Goal: Find specific page/section: Find specific page/section

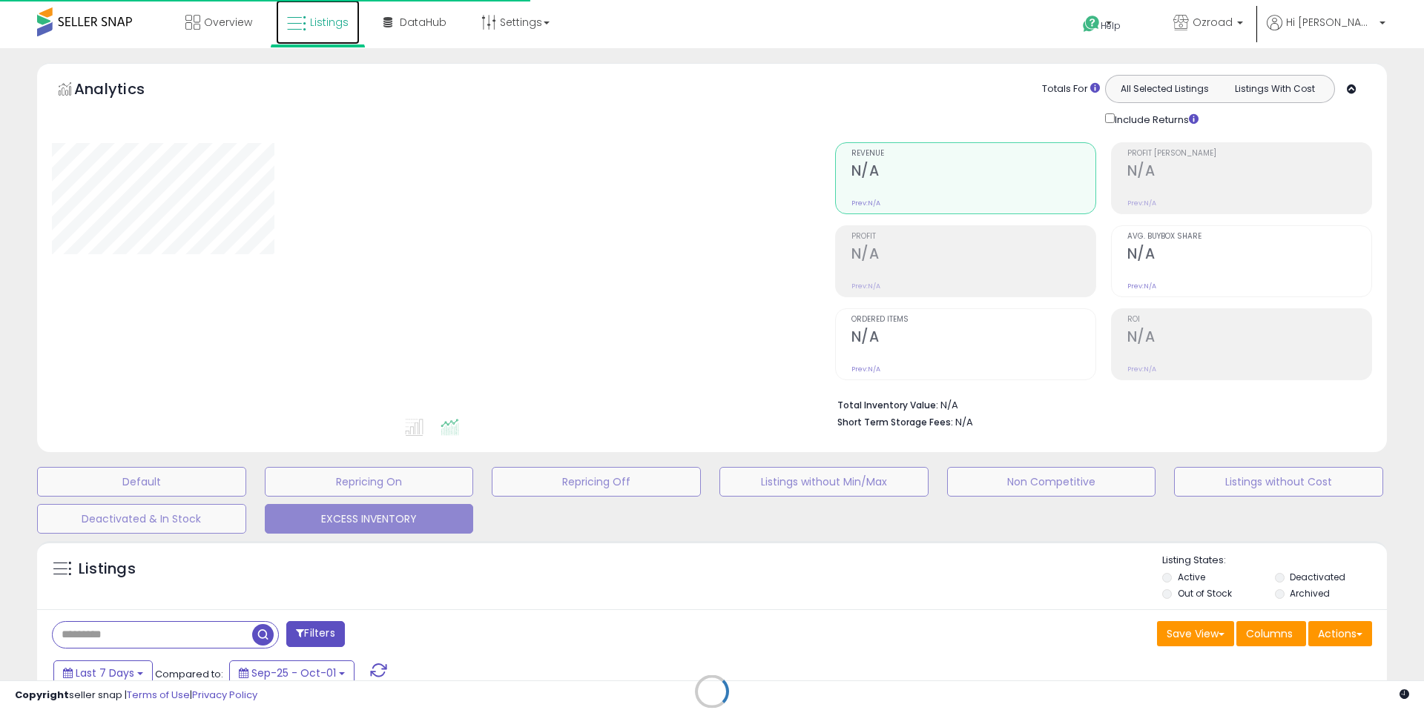
click at [320, 26] on span "Listings" at bounding box center [329, 22] width 39 height 15
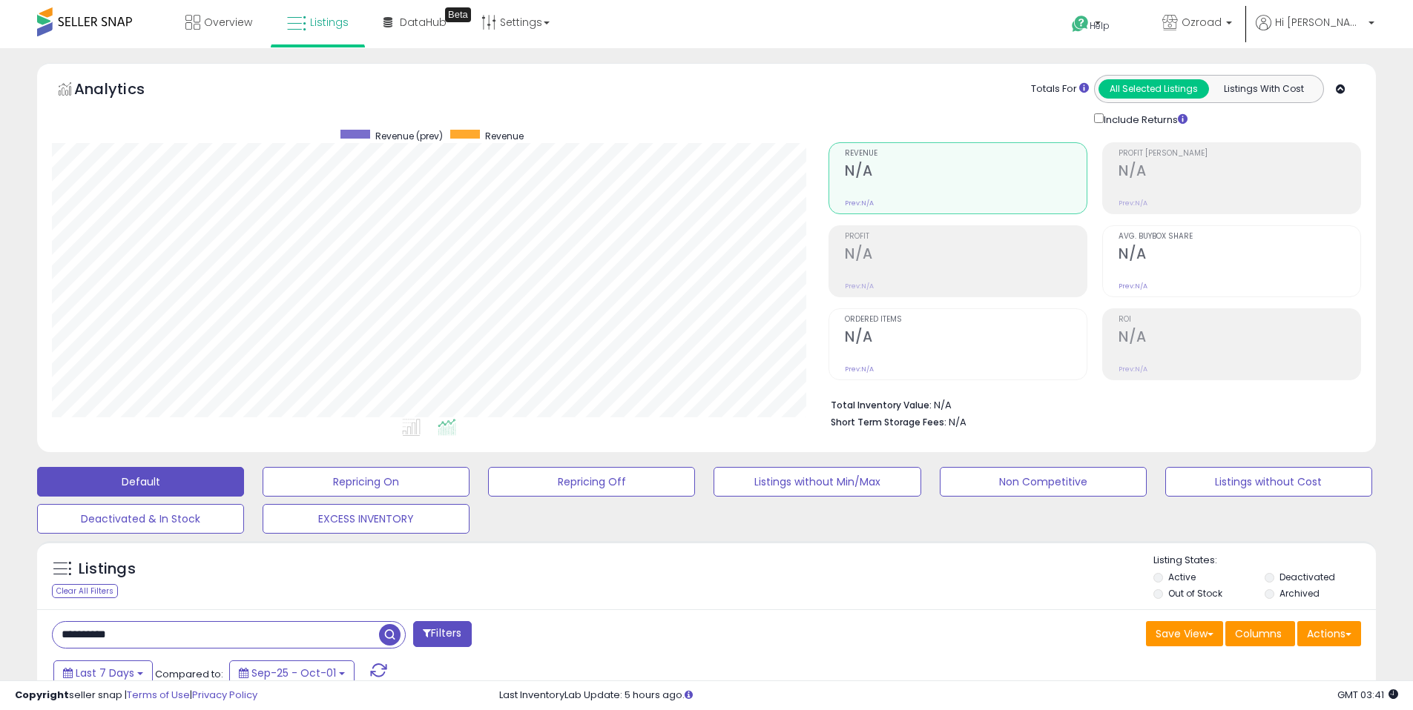
scroll to position [304, 776]
paste input "text"
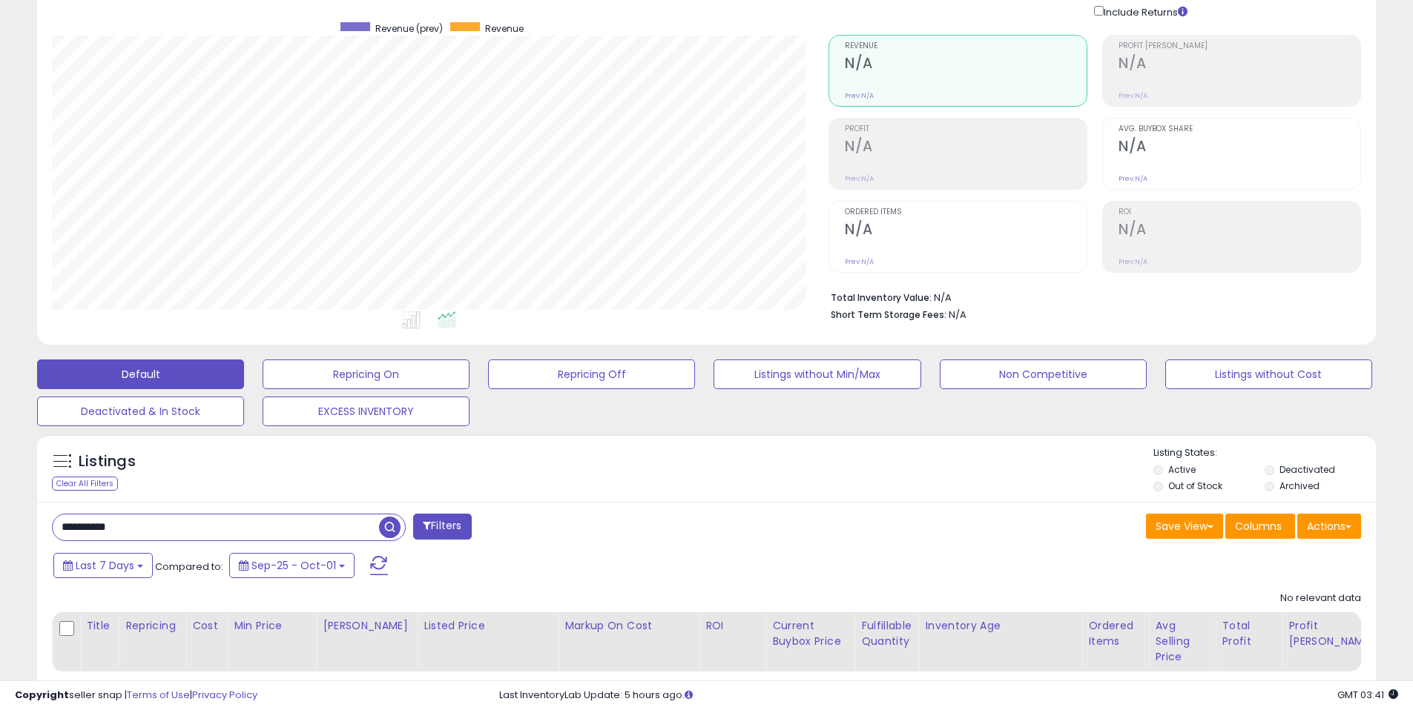
scroll to position [111, 0]
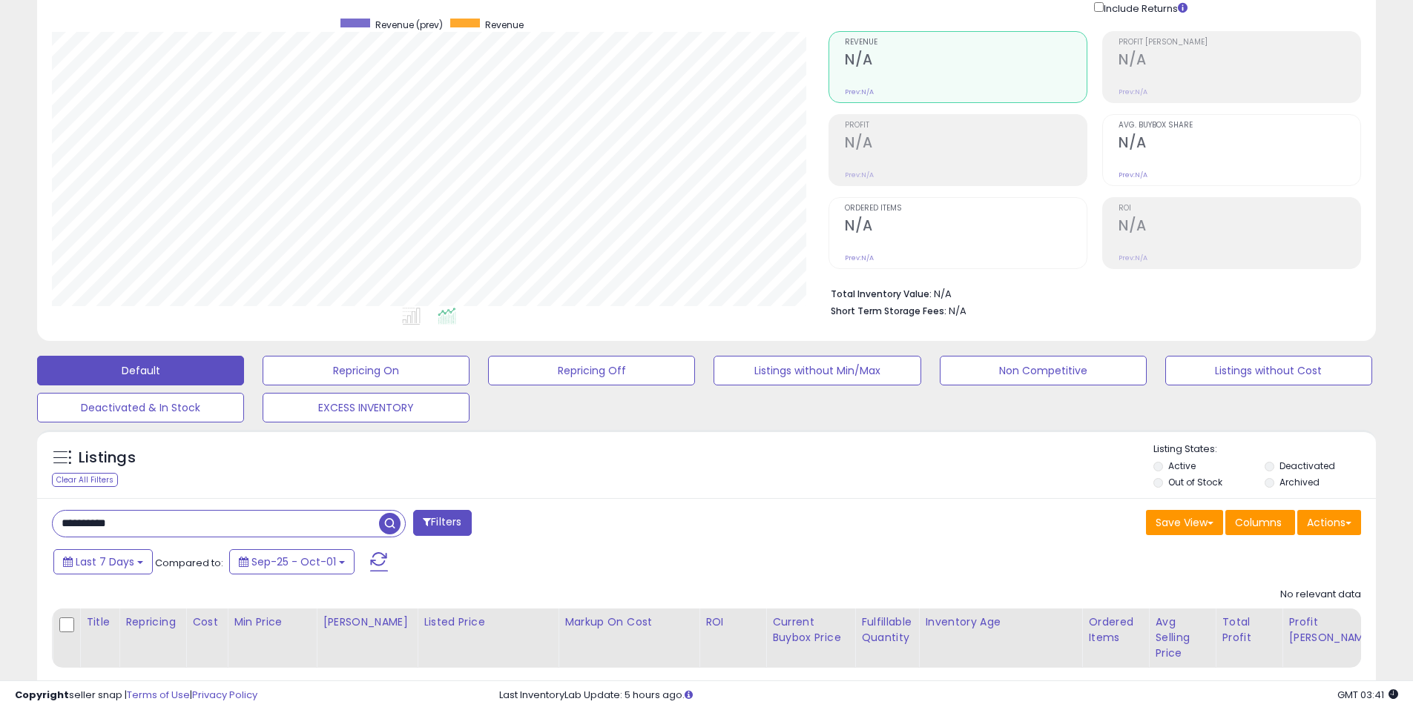
type input "**********"
click at [398, 522] on span "button" at bounding box center [390, 524] width 22 height 22
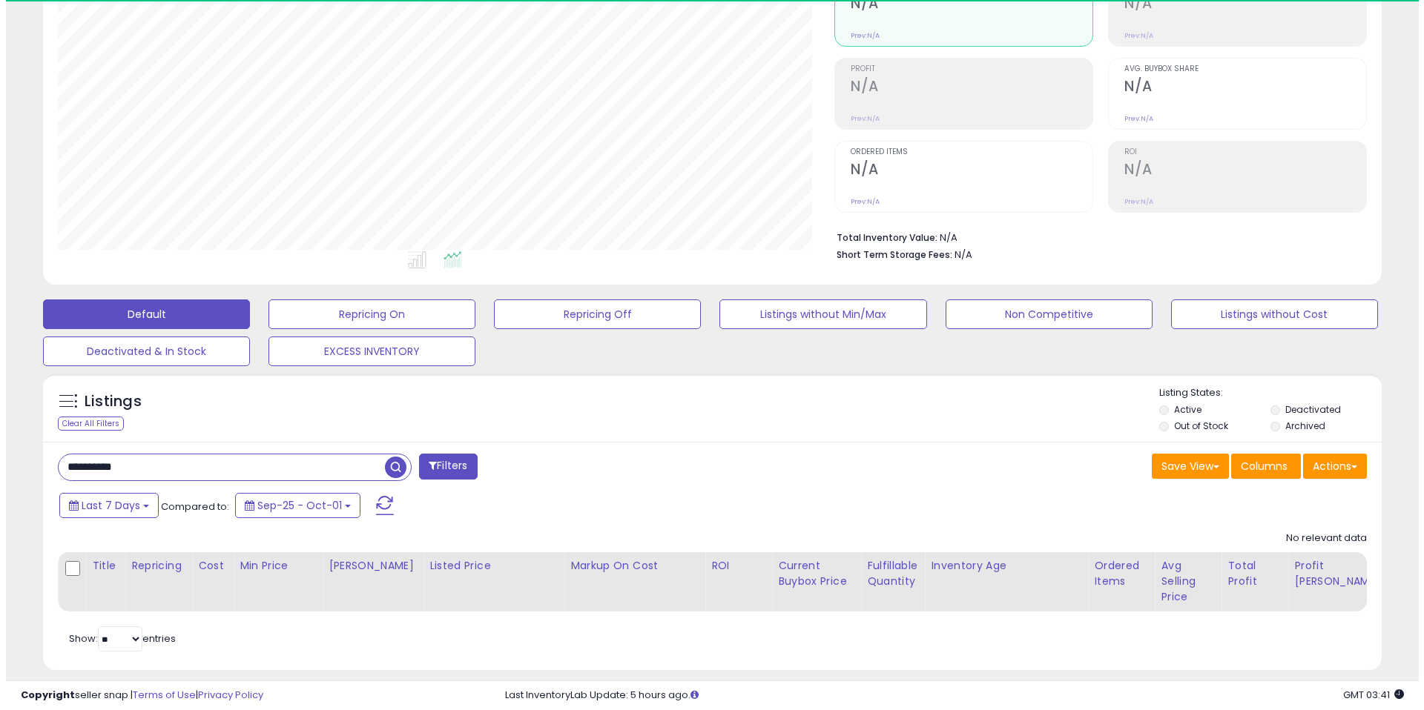
scroll to position [304, 776]
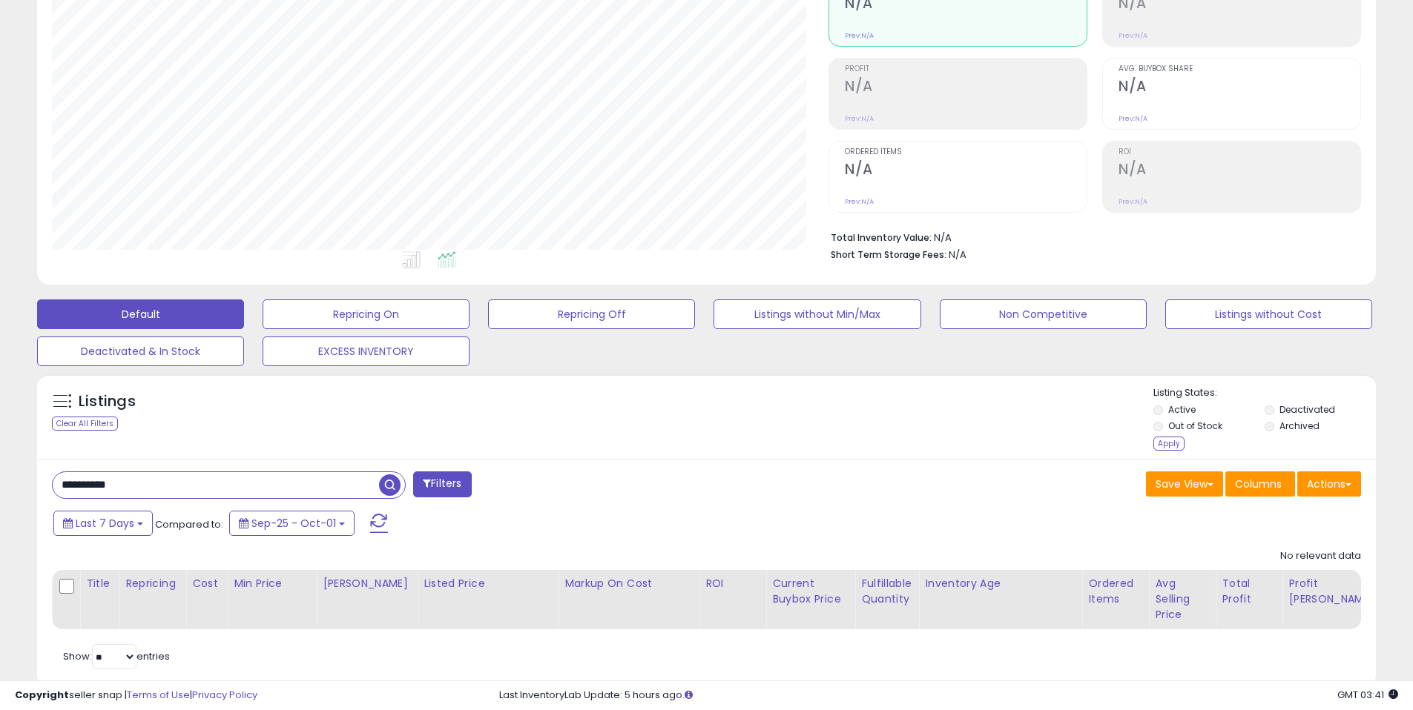
click at [1162, 445] on div "Apply" at bounding box center [1168, 444] width 31 height 14
